Goal: Navigation & Orientation: Understand site structure

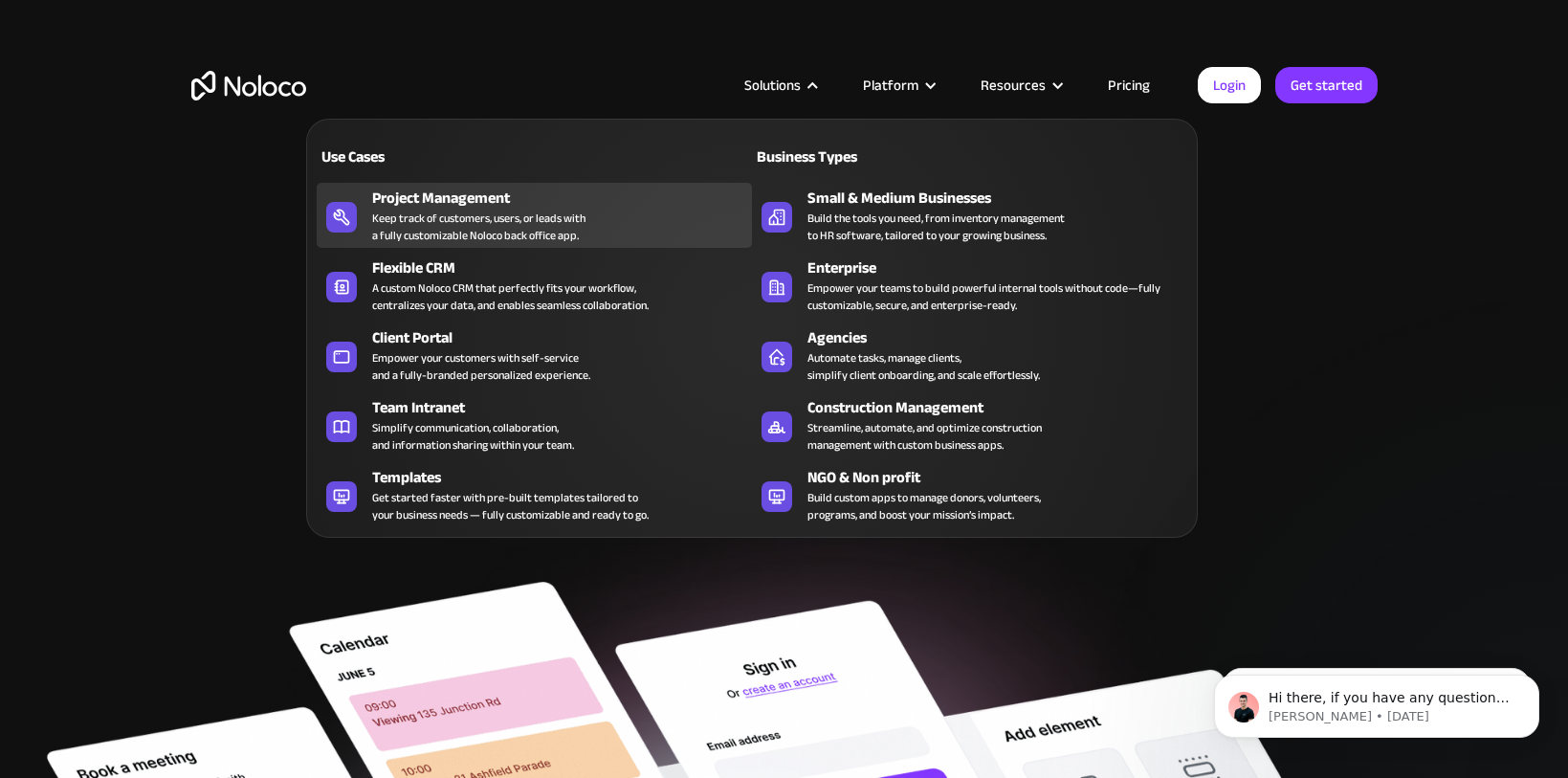
scroll to position [30, 0]
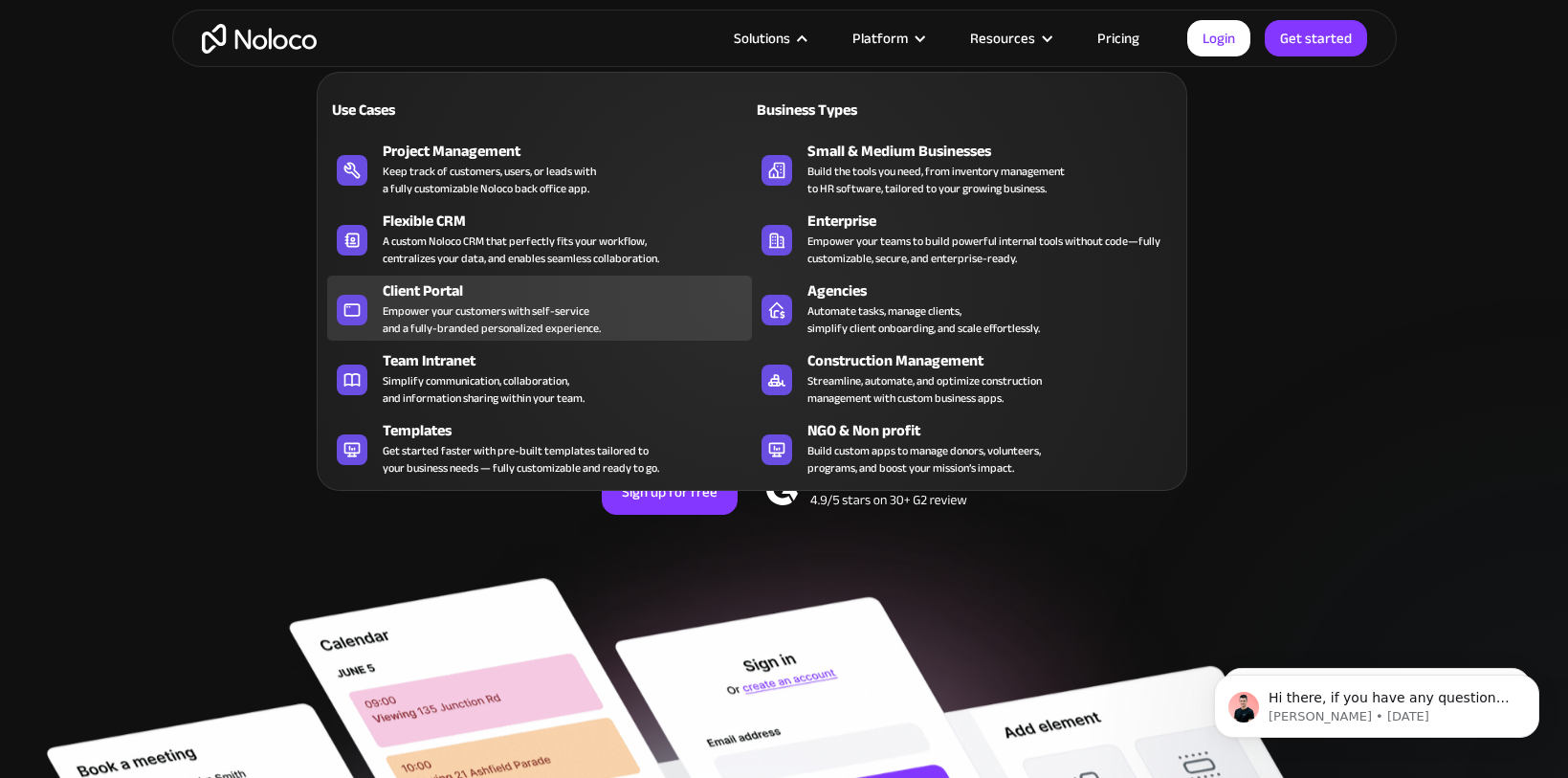
click at [435, 324] on div "Empower your customers with self-service and a fully-branded personalized exper…" at bounding box center [492, 320] width 218 height 35
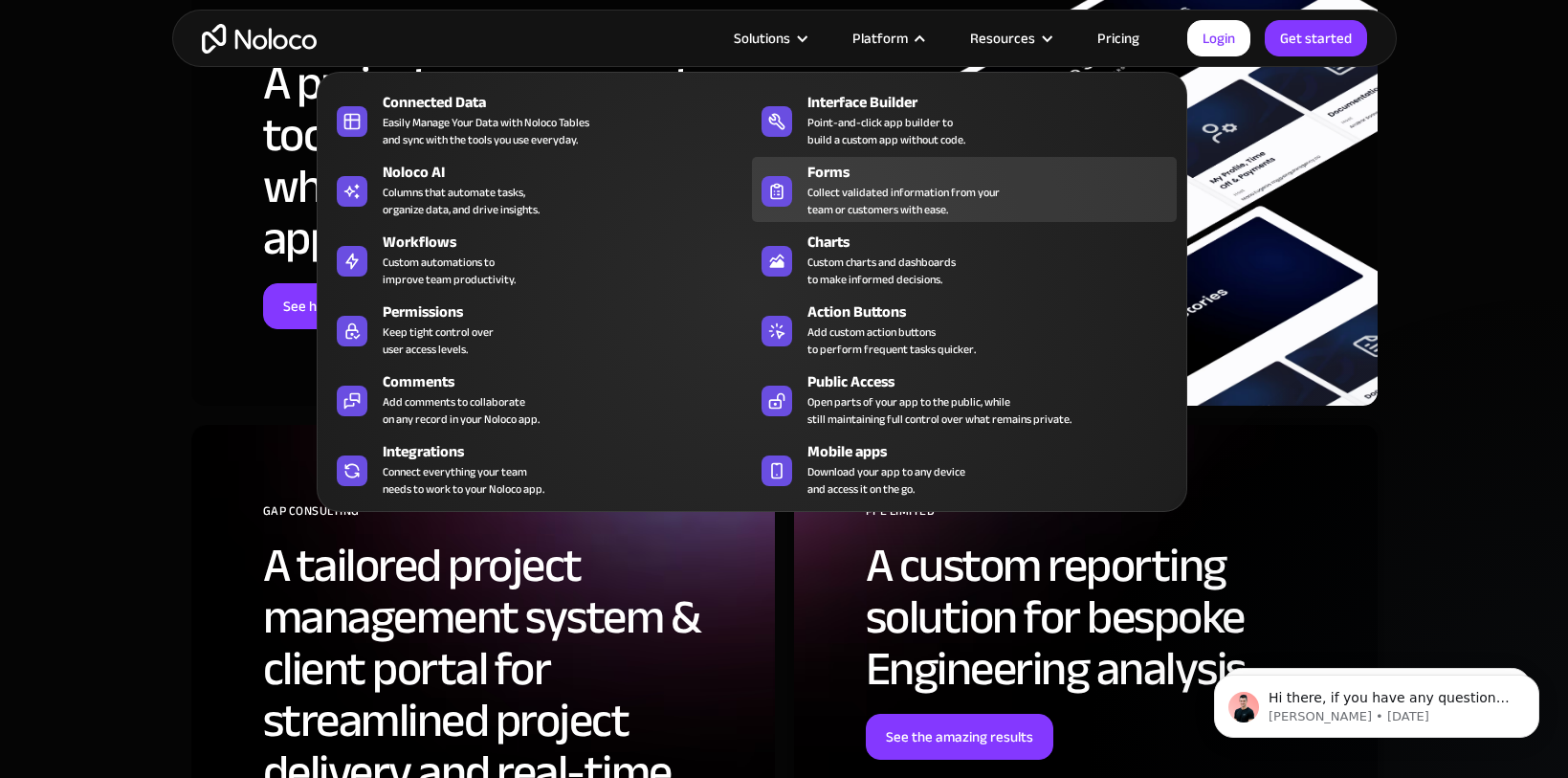
scroll to position [5951, 0]
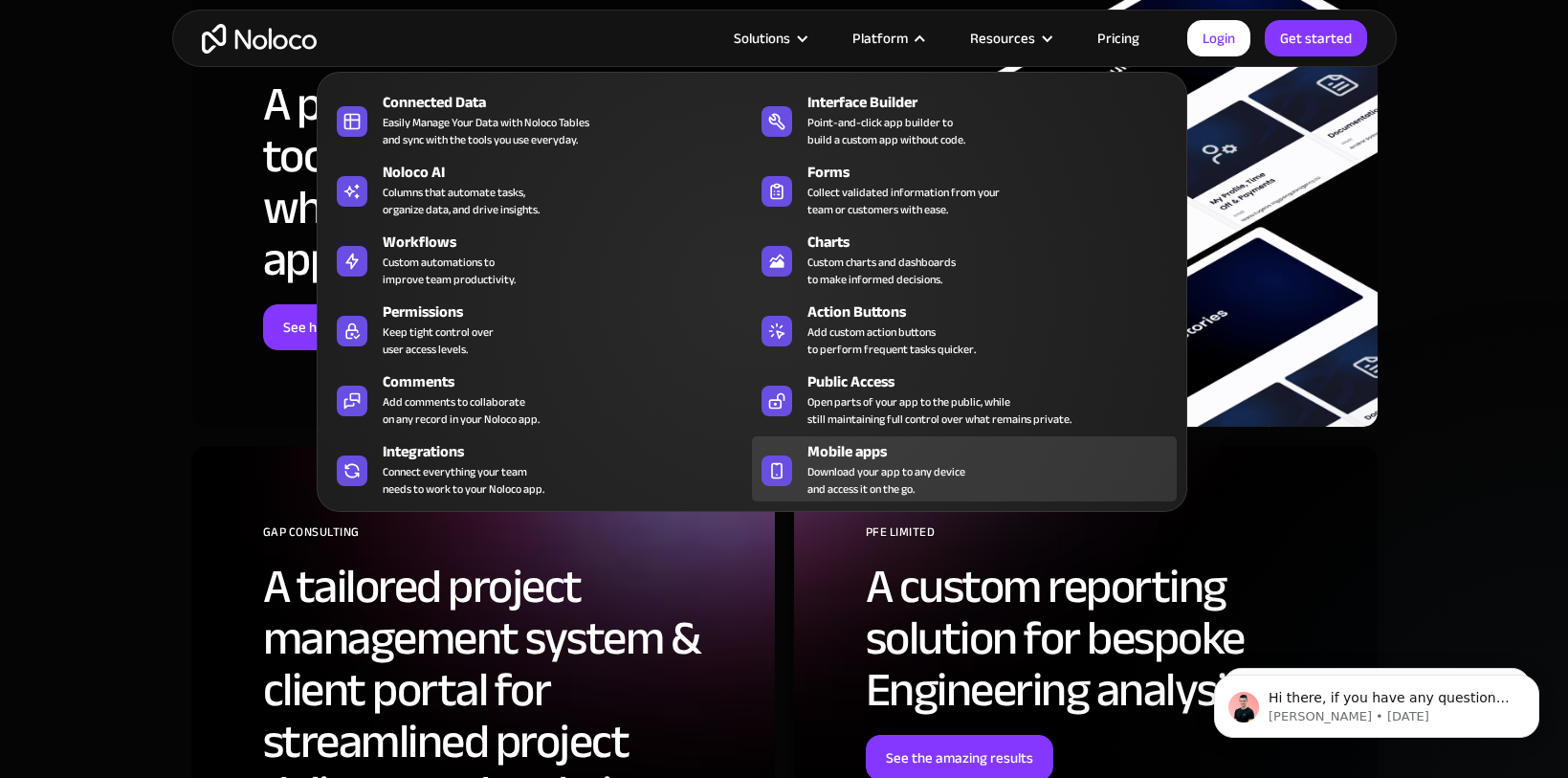
click at [926, 454] on div "Mobile apps" at bounding box center [997, 451] width 378 height 23
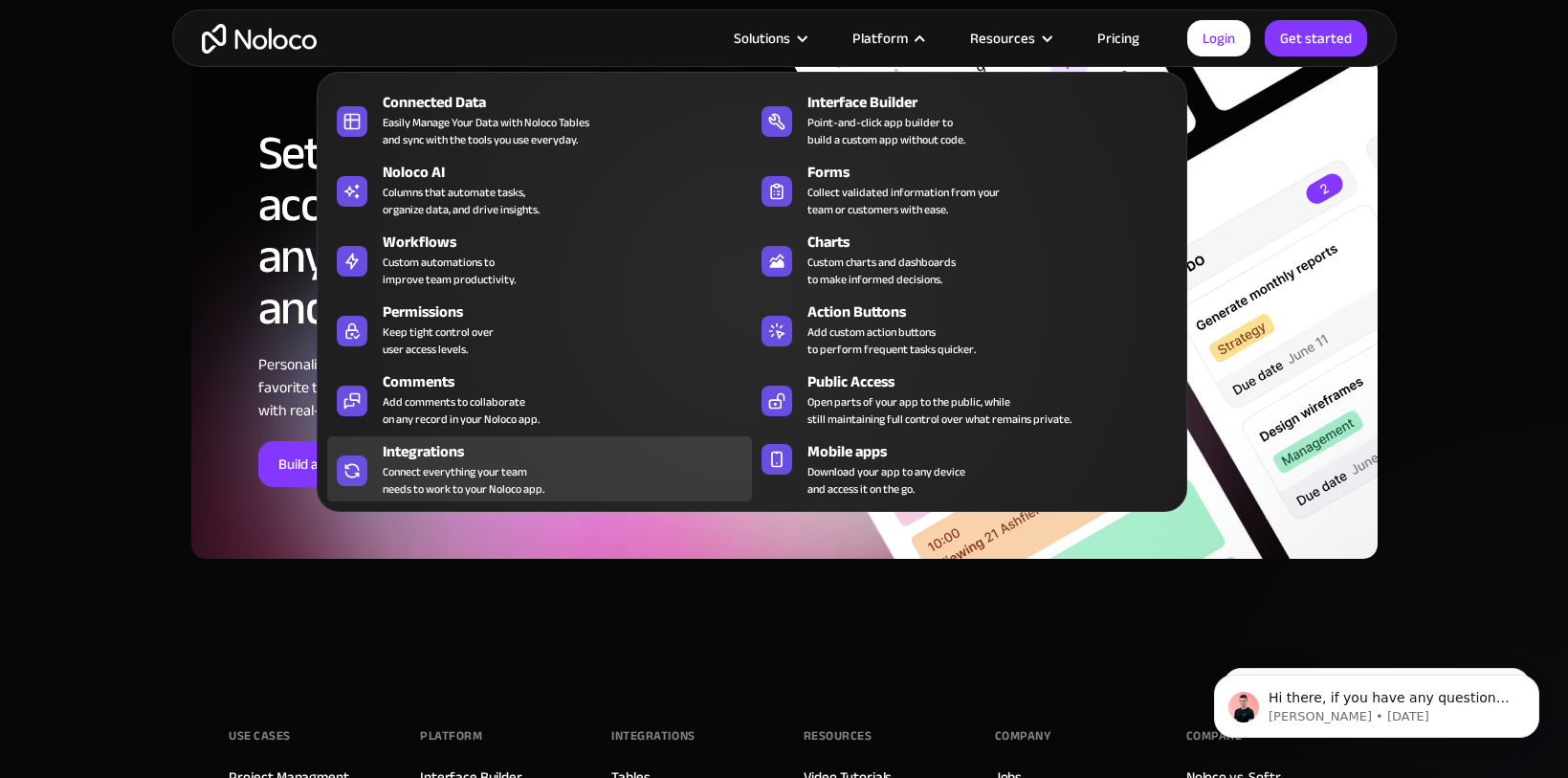
scroll to position [6252, 0]
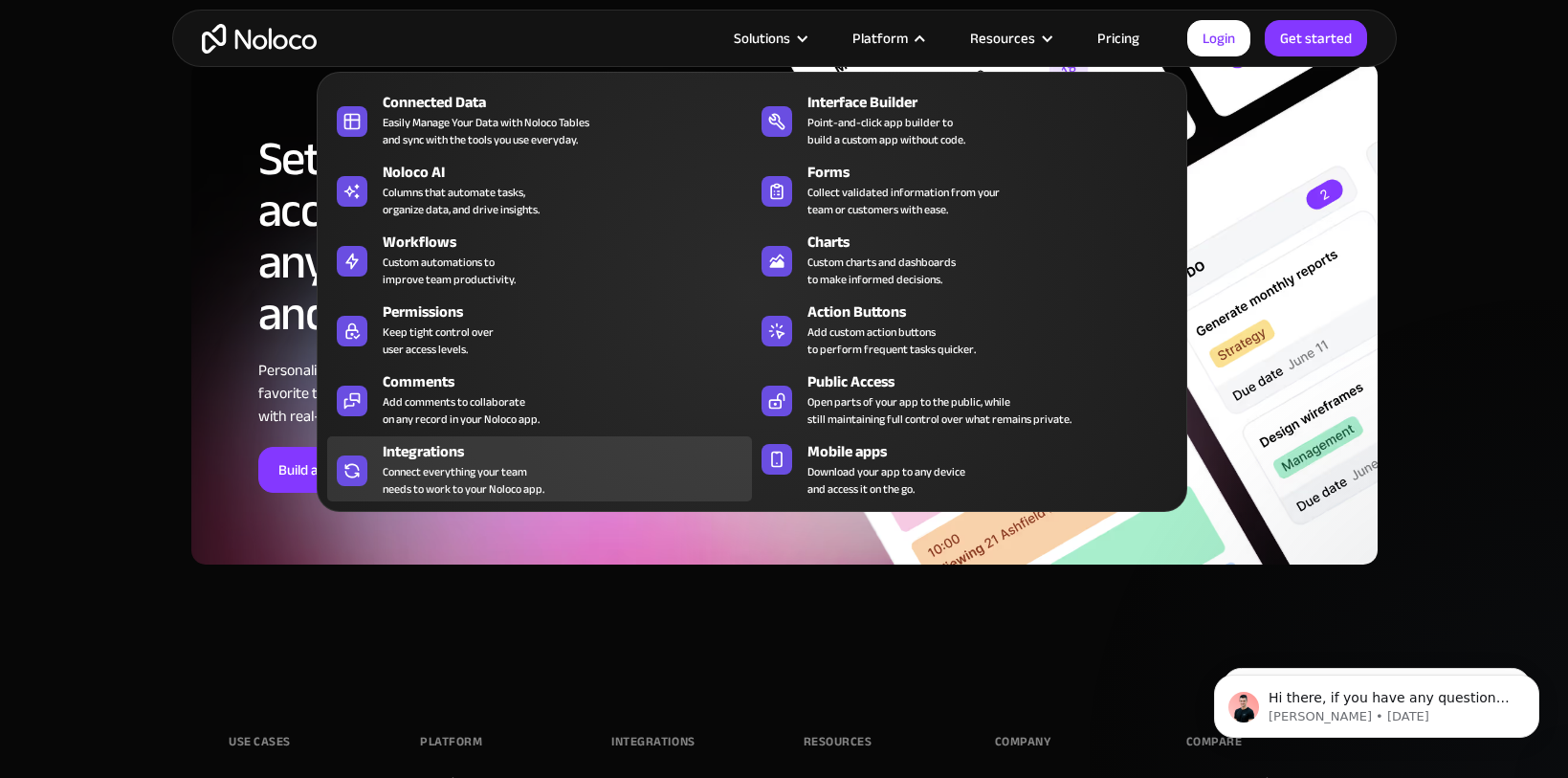
click at [646, 469] on div "Integrations Connect everything your team needs to work to your Noloco app." at bounding box center [563, 469] width 360 height 58
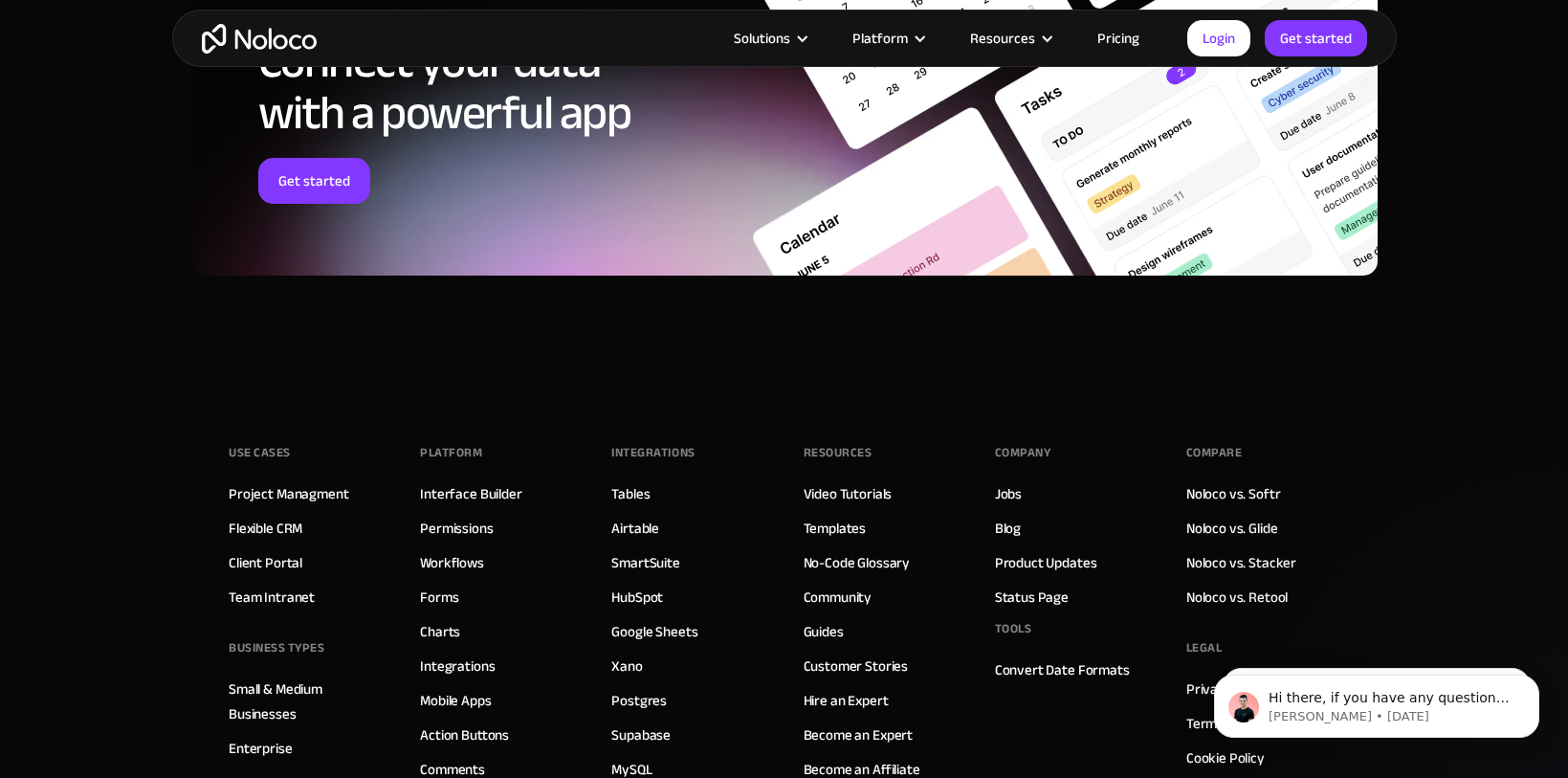
scroll to position [3050, 0]
